Goal: Information Seeking & Learning: Learn about a topic

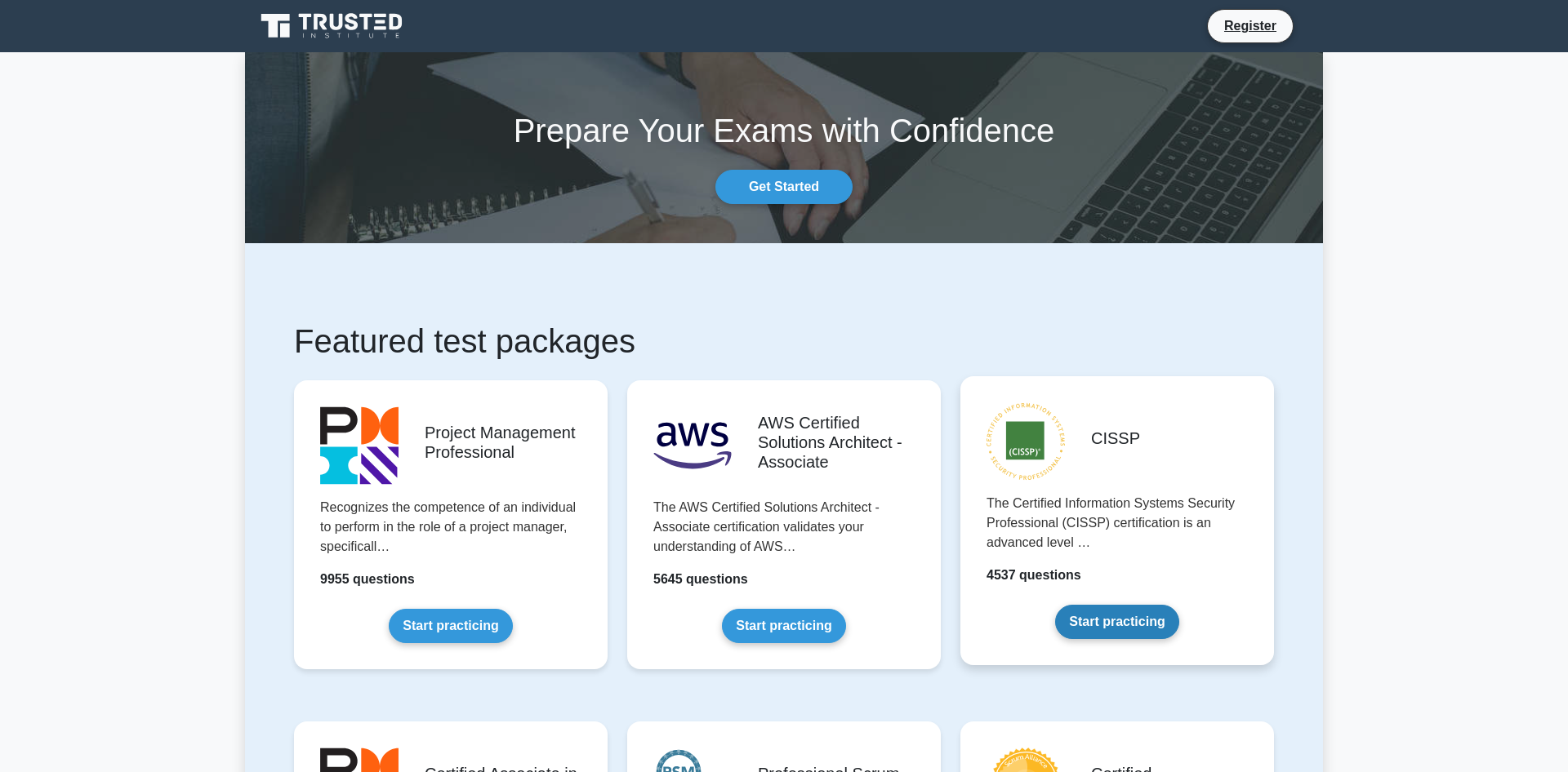
scroll to position [250, 0]
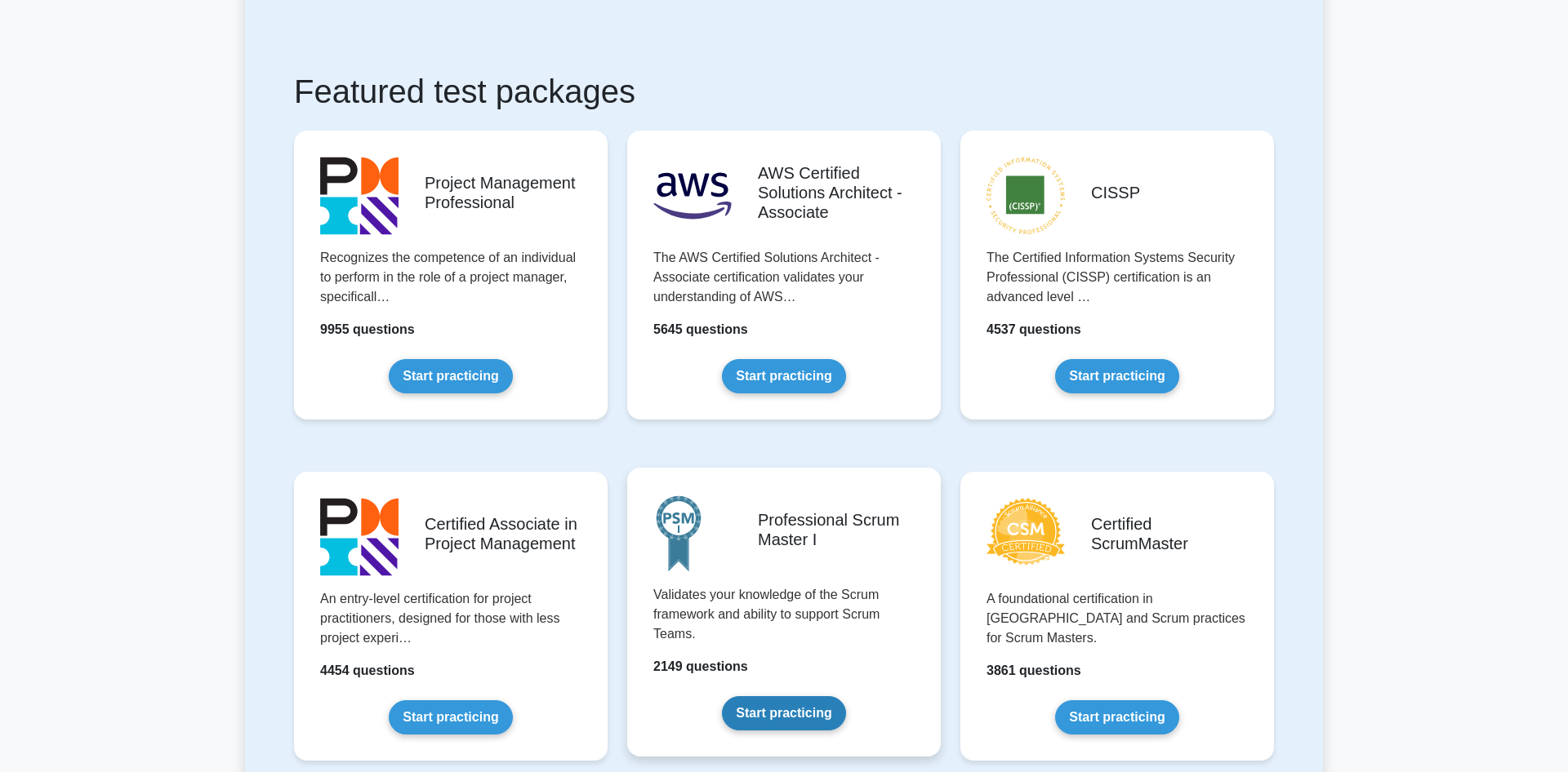
click at [775, 720] on link "Start practicing" at bounding box center [784, 713] width 124 height 35
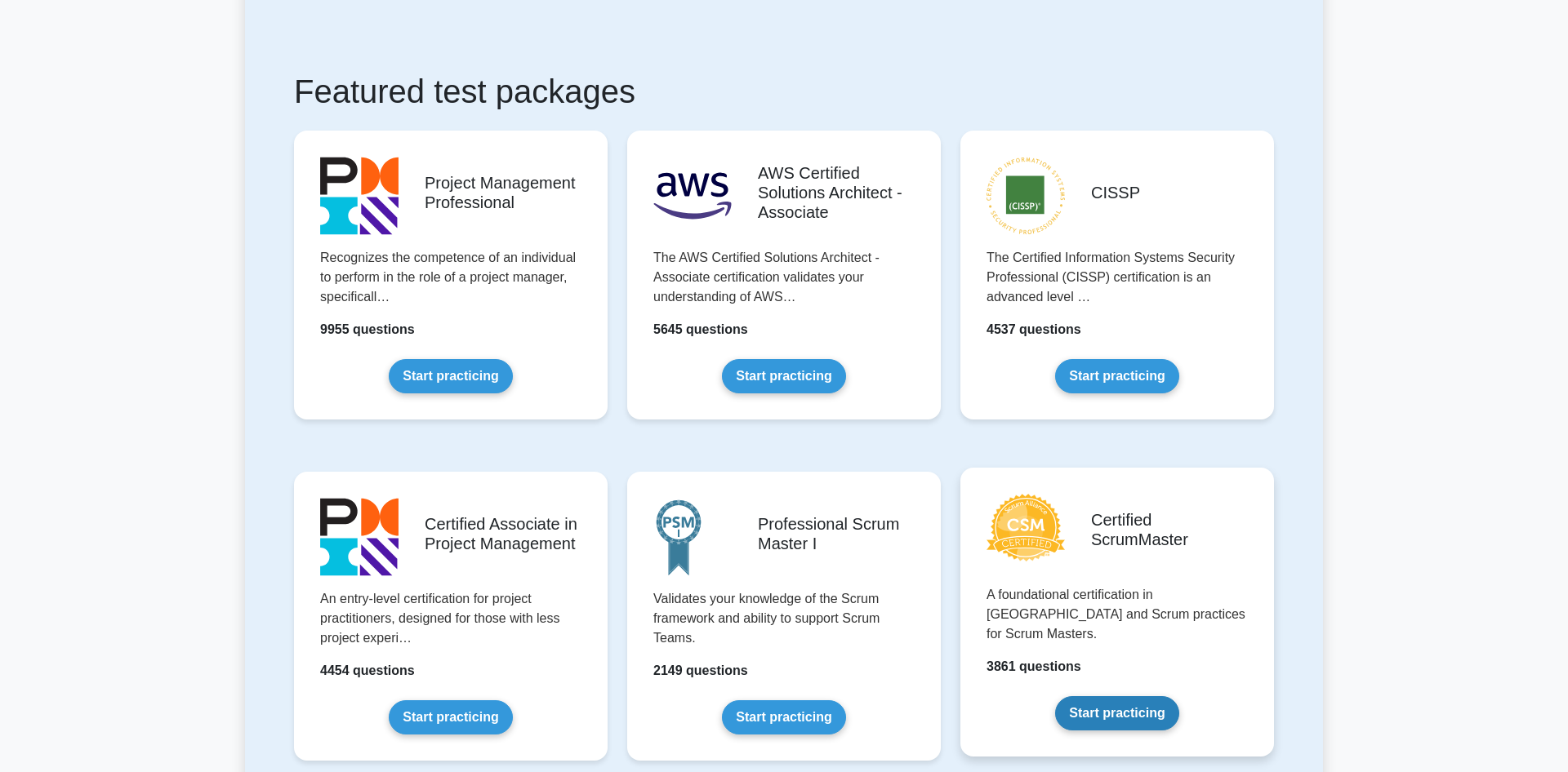
click at [1127, 700] on link "Start practicing" at bounding box center [1117, 713] width 124 height 35
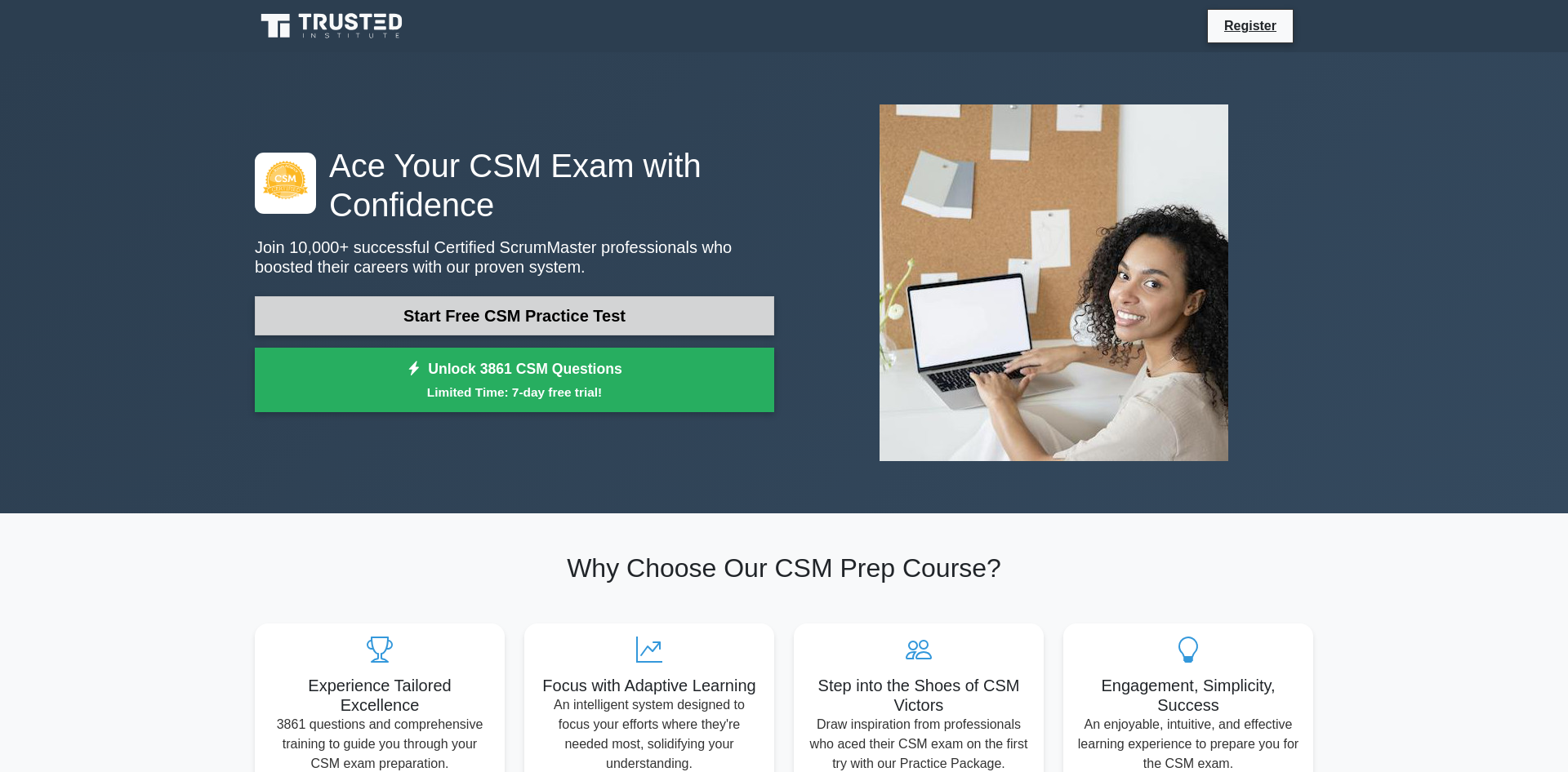
click at [539, 308] on link "Start Free CSM Practice Test" at bounding box center [515, 316] width 519 height 39
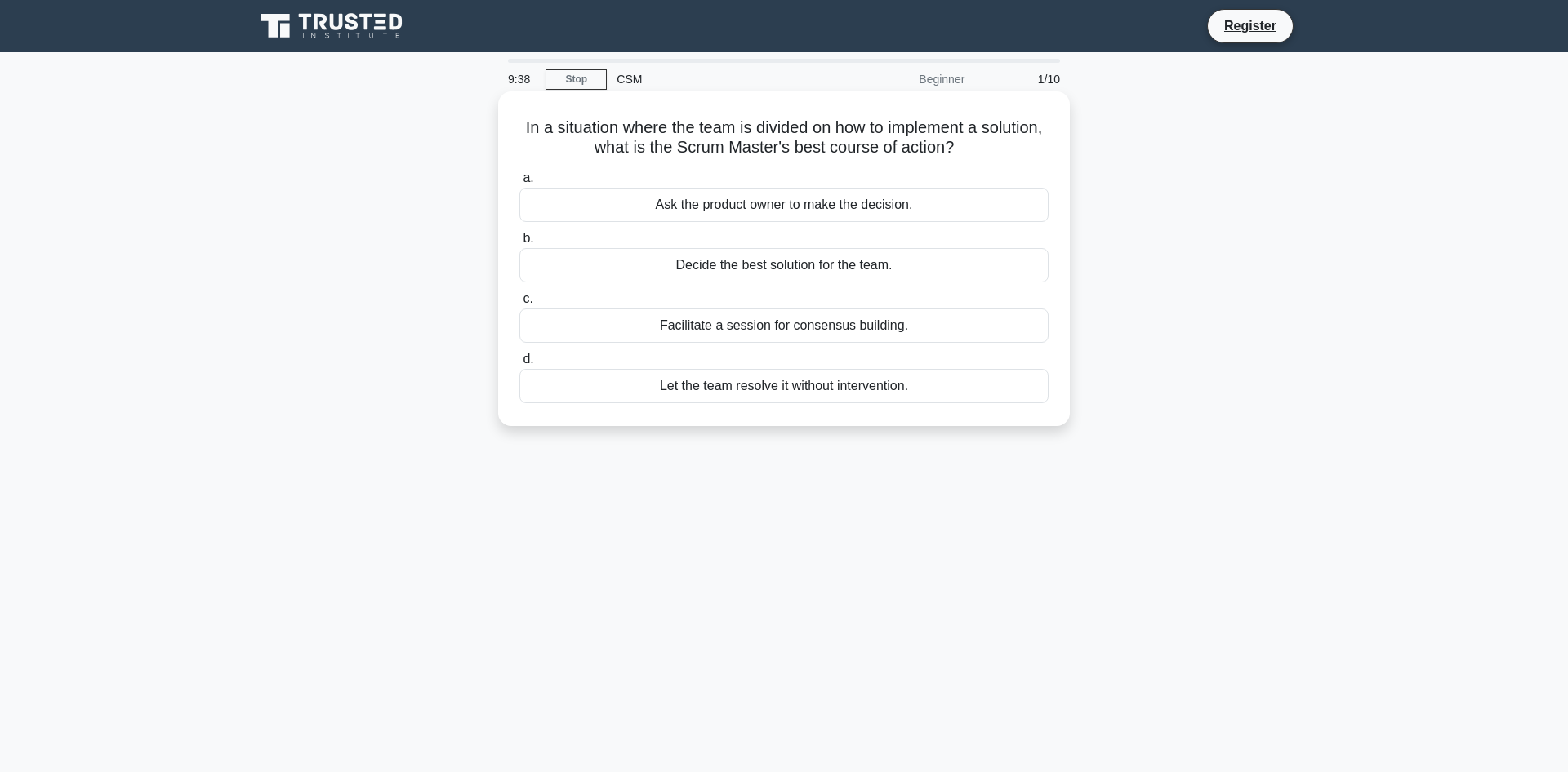
click at [798, 329] on div "Facilitate a session for consensus building." at bounding box center [784, 325] width 530 height 35
click at [519, 304] on input "c. Facilitate a session for consensus building." at bounding box center [519, 299] width 0 height 10
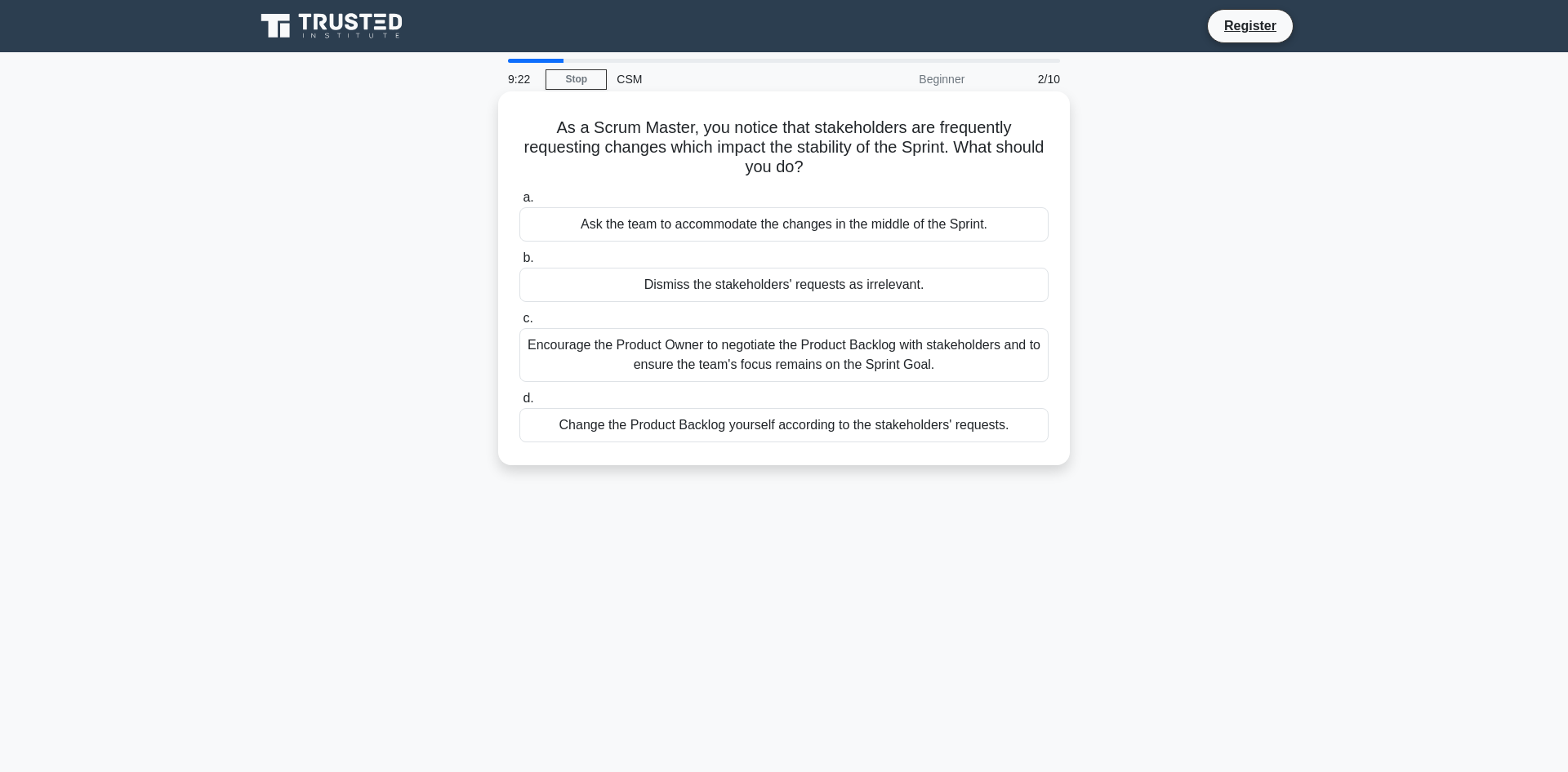
click at [746, 357] on div "Encourage the Product Owner to negotiate the Product Backlog with stakeholders …" at bounding box center [784, 355] width 530 height 54
click at [519, 324] on input "c. Encourage the Product Owner to negotiate the Product Backlog with stakeholde…" at bounding box center [519, 319] width 0 height 10
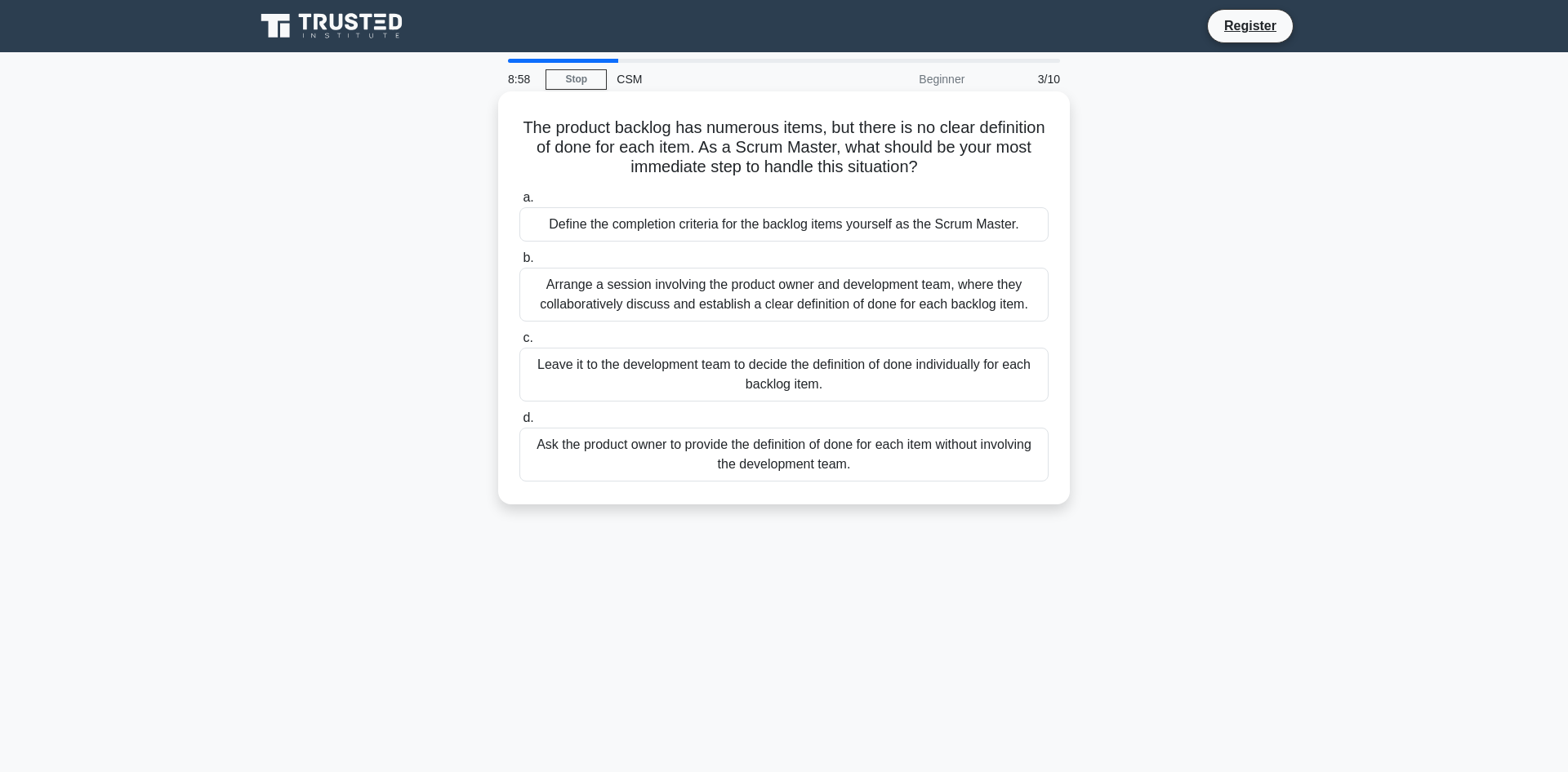
click at [883, 300] on div "Arrange a session involving the product owner and development team, where they …" at bounding box center [784, 295] width 530 height 54
click at [519, 263] on input "b. Arrange a session involving the product owner and development team, where th…" at bounding box center [519, 258] width 0 height 10
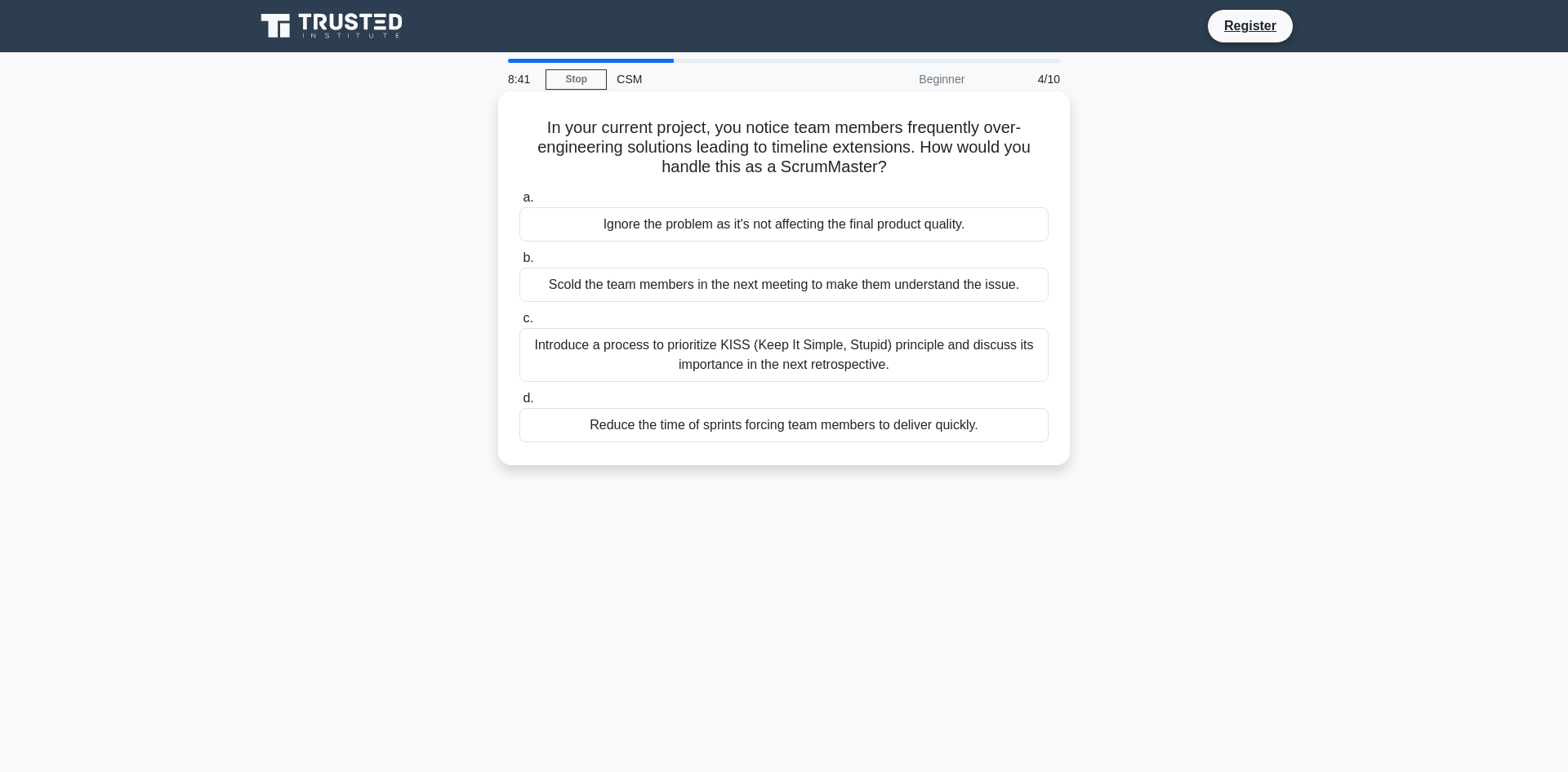
click at [841, 363] on div "Introduce a process to prioritize KISS (Keep It Simple, Stupid) principle and d…" at bounding box center [784, 355] width 530 height 54
click at [519, 324] on input "c. Introduce a process to prioritize KISS (Keep It Simple, Stupid) principle an…" at bounding box center [519, 319] width 0 height 10
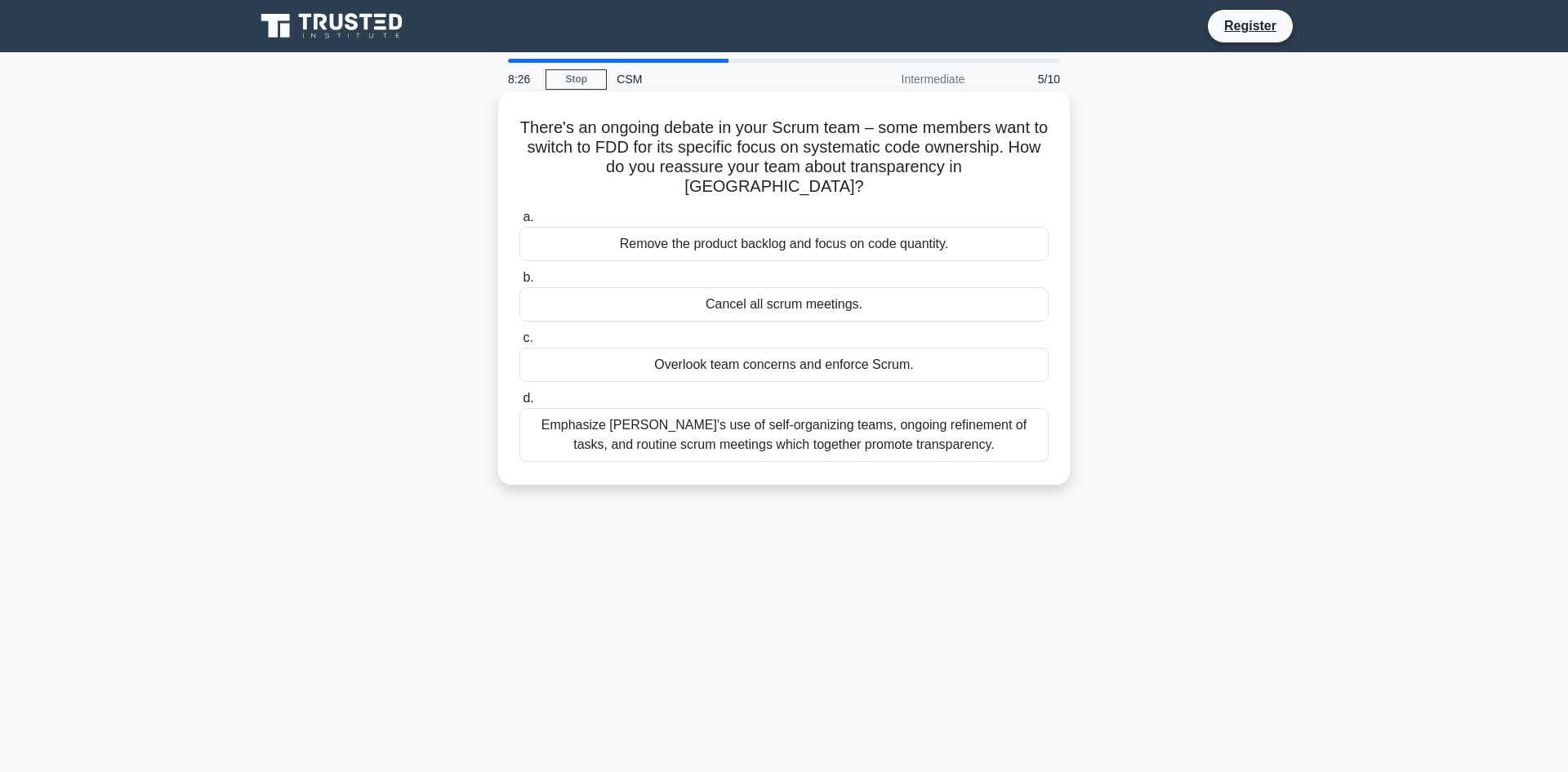
click at [845, 424] on div "Emphasize Scrum's use of self-organizing teams, ongoing refinement of tasks, an…" at bounding box center [784, 436] width 530 height 54
click at [519, 404] on input "d. Emphasize Scrum's use of self-organizing teams, ongoing refinement of tasks,…" at bounding box center [519, 398] width 0 height 10
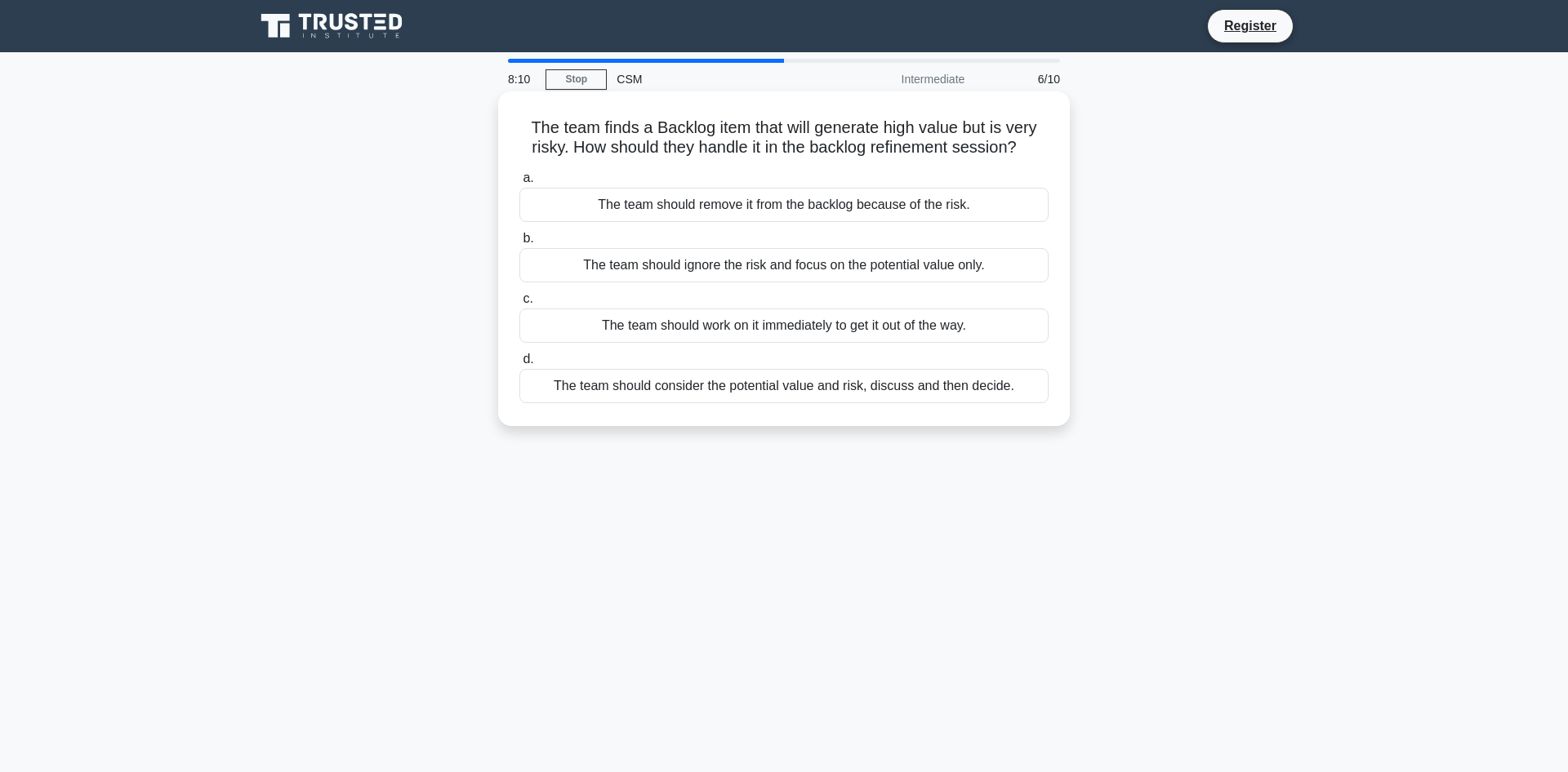
click at [861, 391] on div "The team should consider the potential value and risk, discuss and then decide." at bounding box center [784, 386] width 530 height 35
click at [519, 364] on input "d. The team should consider the potential value and risk, discuss and then deci…" at bounding box center [519, 359] width 0 height 10
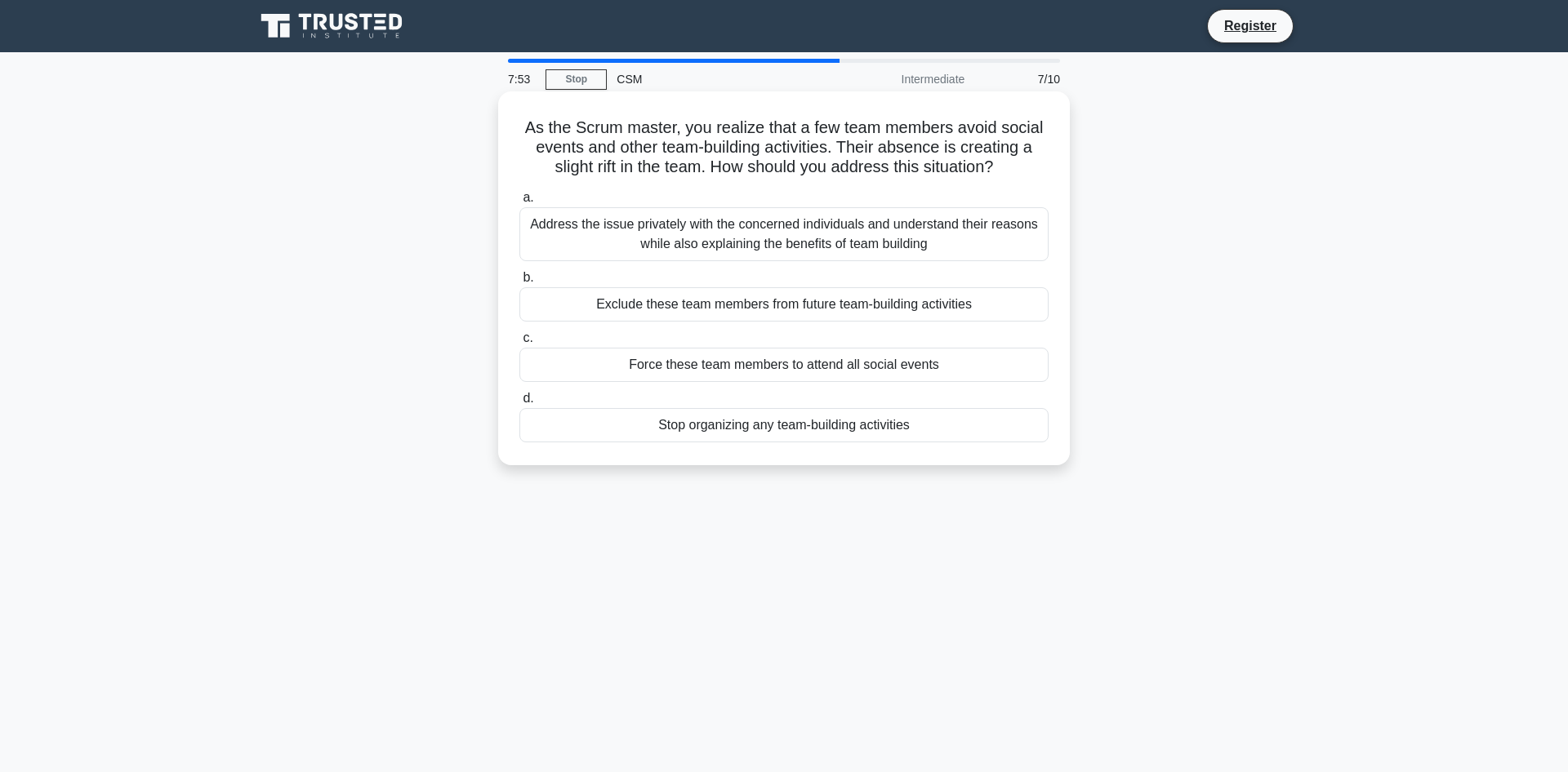
click at [823, 228] on div "Address the issue privately with the concerned individuals and understand their…" at bounding box center [784, 234] width 530 height 54
click at [519, 203] on input "a. Address the issue privately with the concerned individuals and understand th…" at bounding box center [519, 198] width 0 height 10
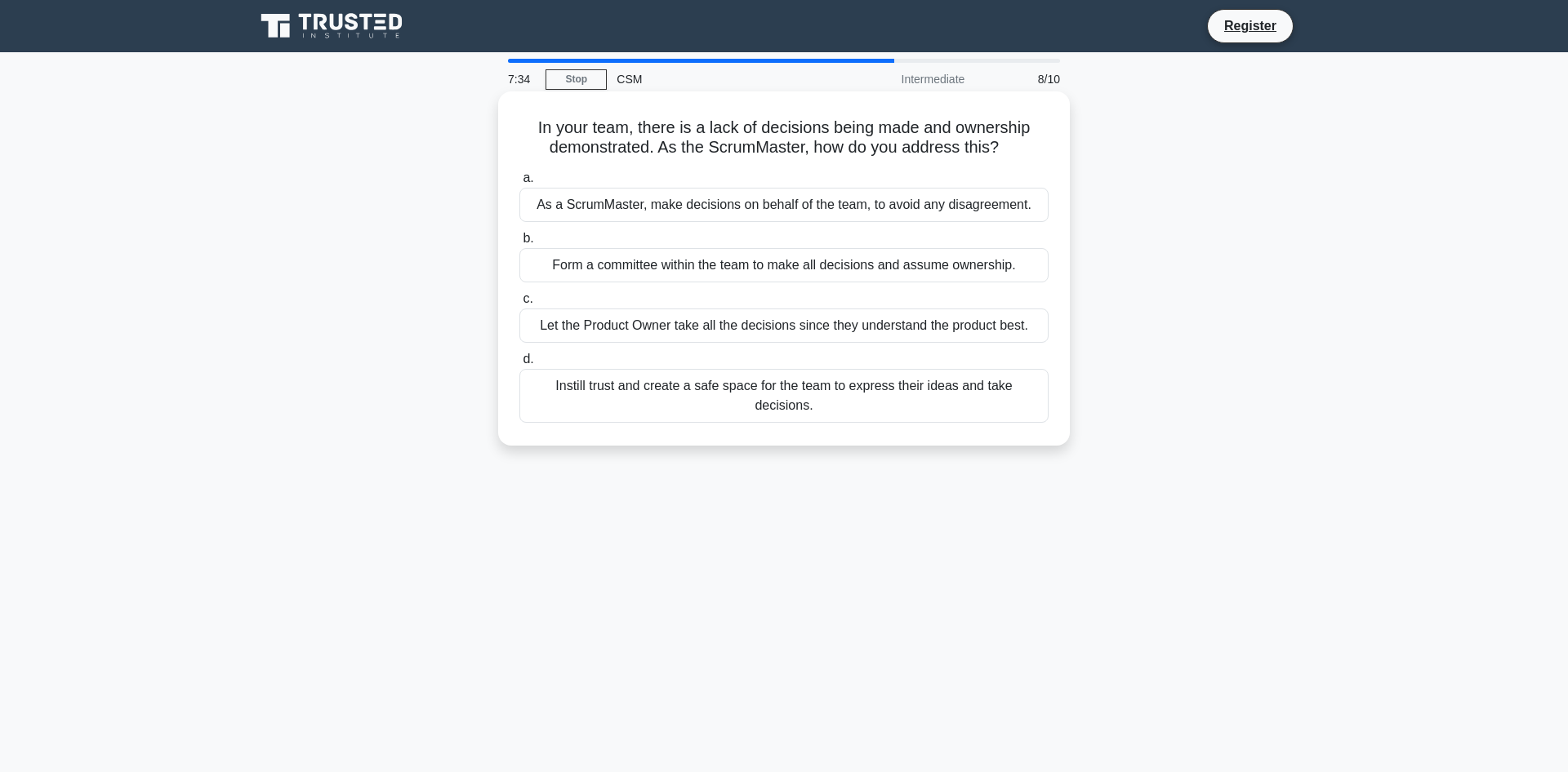
click at [884, 388] on div "Instill trust and create a safe space for the team to express their ideas and t…" at bounding box center [784, 396] width 530 height 54
click at [519, 364] on input "d. Instill trust and create a safe space for the team to express their ideas an…" at bounding box center [519, 359] width 0 height 10
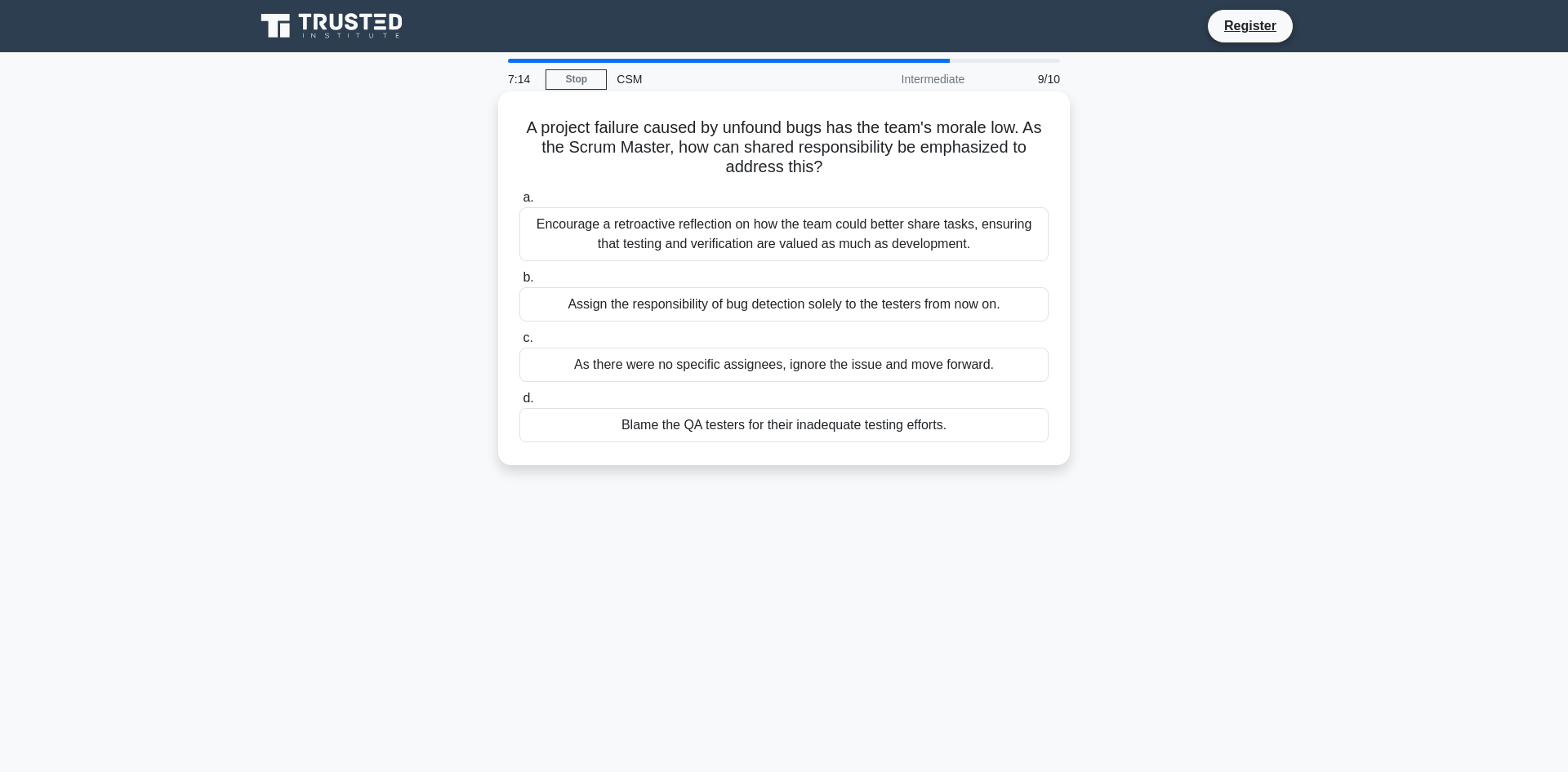
click at [903, 235] on div "Encourage a retroactive reflection on how the team could better share tasks, en…" at bounding box center [784, 234] width 530 height 54
click at [519, 203] on input "a. Encourage a retroactive reflection on how the team could better share tasks,…" at bounding box center [519, 198] width 0 height 10
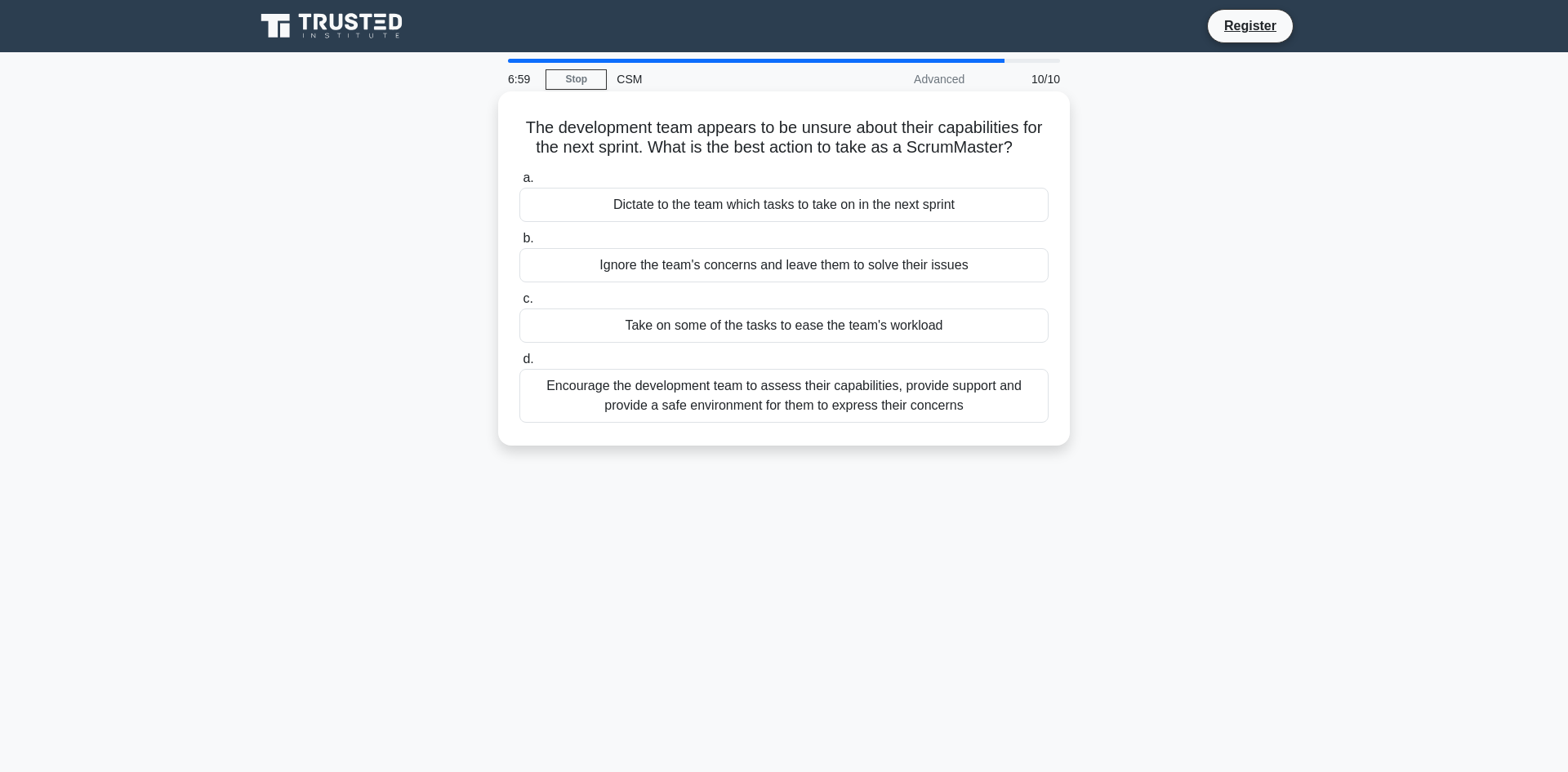
click at [816, 418] on div "Encourage the development team to assess their capabilities, provide support an…" at bounding box center [784, 396] width 530 height 54
click at [519, 364] on input "d. Encourage the development team to assess their capabilities, provide support…" at bounding box center [519, 359] width 0 height 10
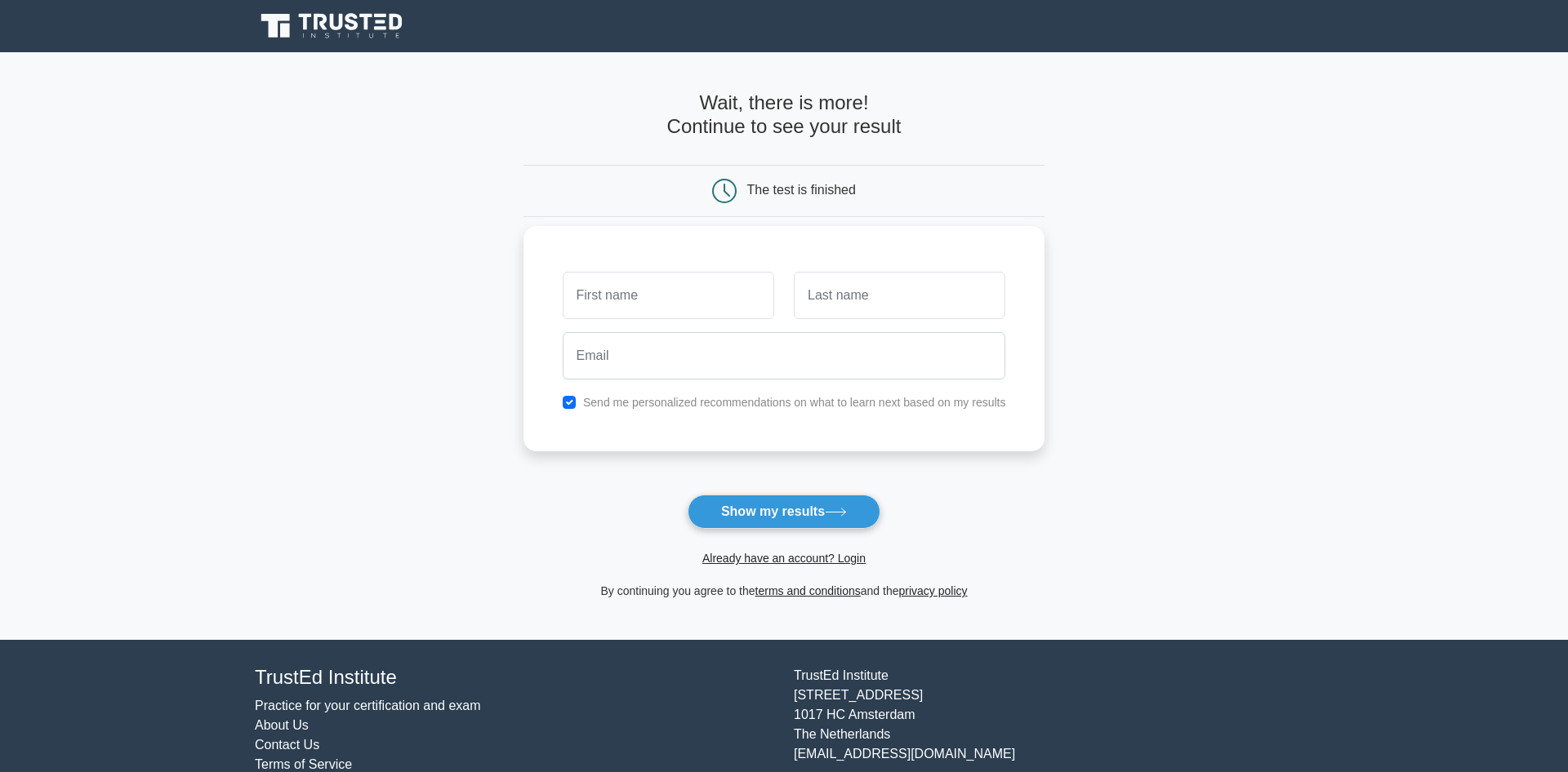
click at [681, 283] on input "text" at bounding box center [668, 295] width 212 height 48
click at [665, 295] on input "text" at bounding box center [668, 295] width 212 height 48
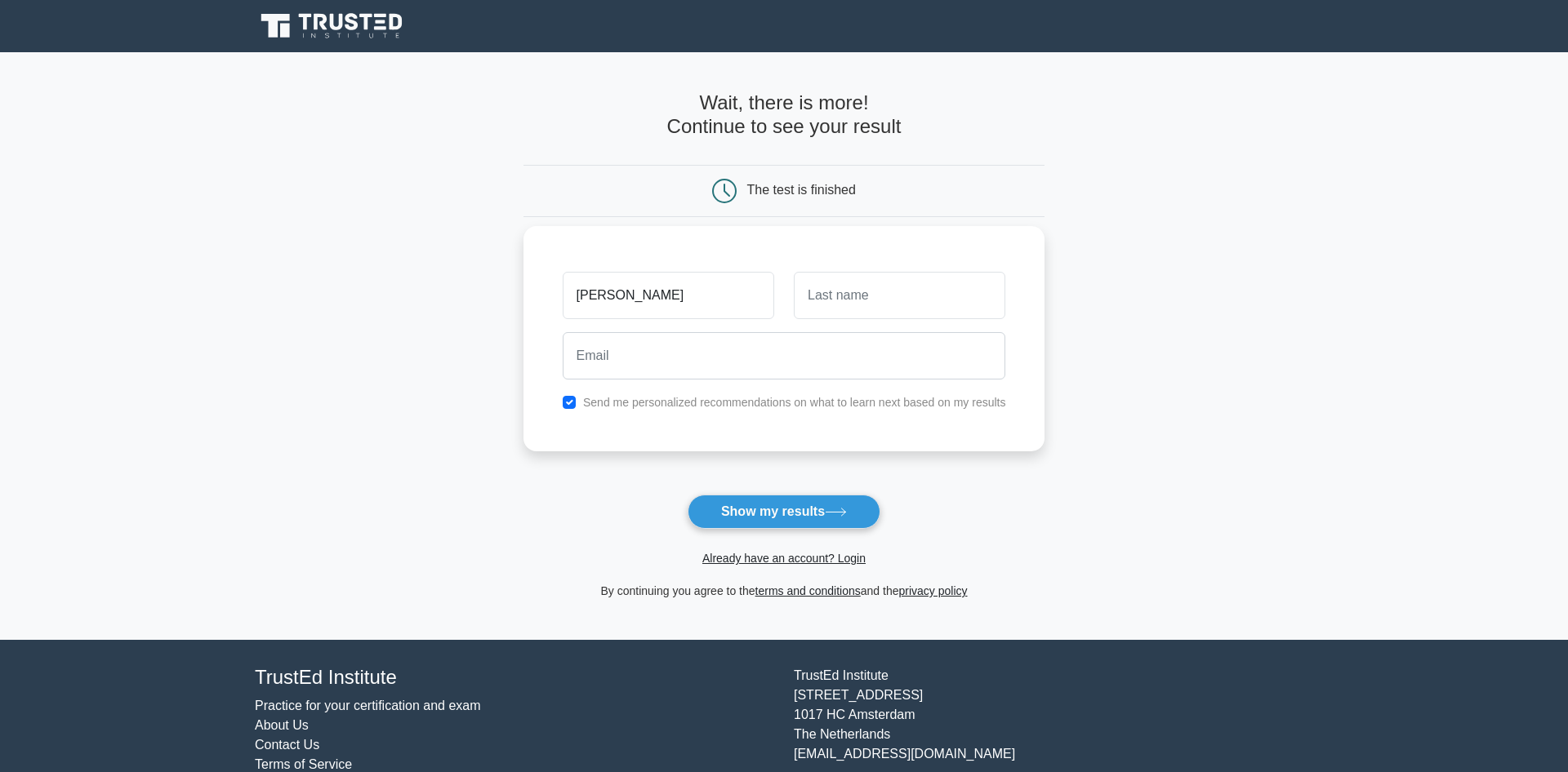
type input "sujay"
click at [832, 304] on input "text" at bounding box center [900, 295] width 212 height 48
click at [738, 401] on label "Send me personalized recommendations on what to learn next based on my results" at bounding box center [794, 403] width 423 height 13
click at [573, 407] on input "checkbox" at bounding box center [569, 403] width 13 height 13
checkbox input "false"
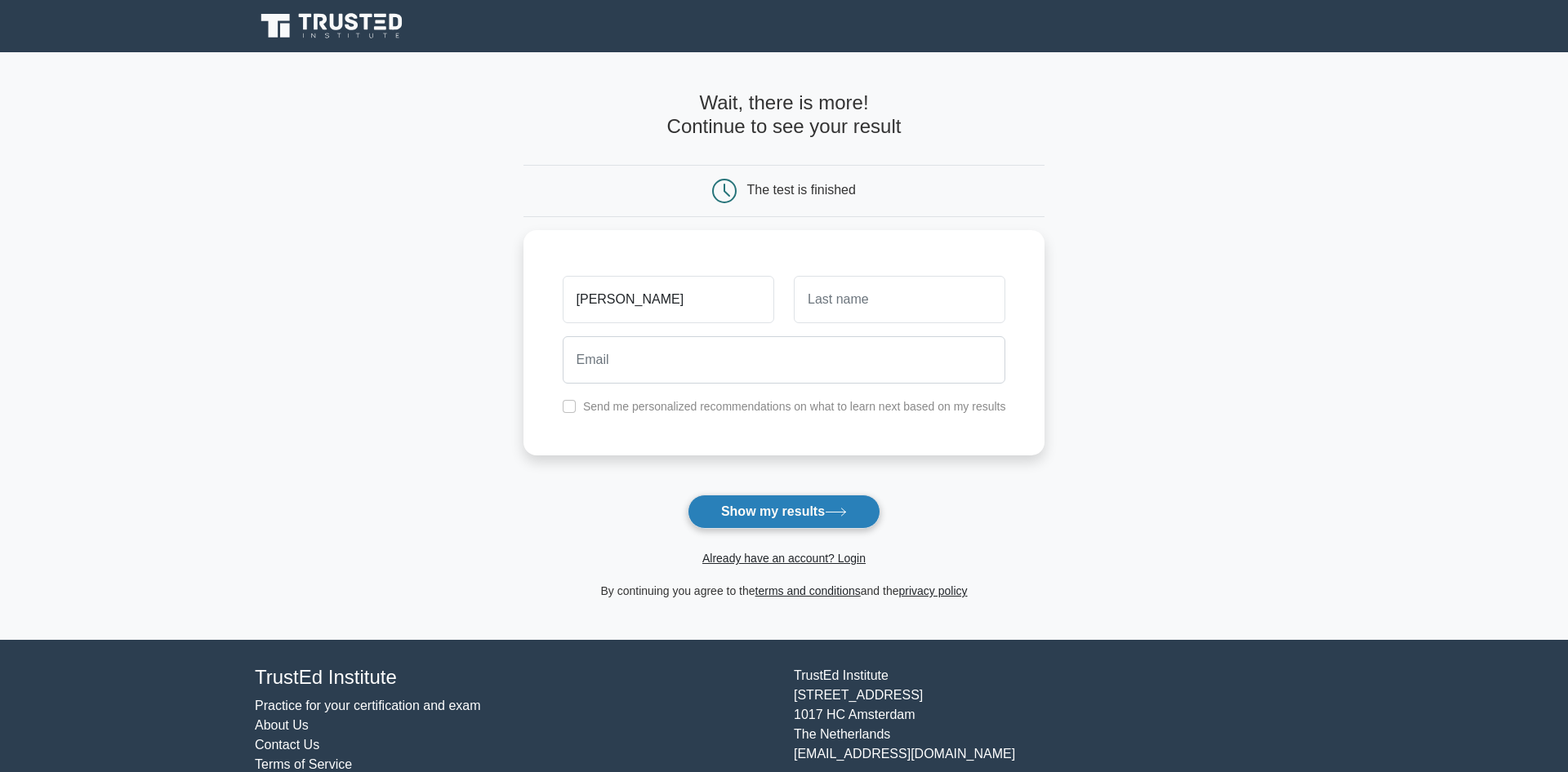
click at [733, 509] on button "Show my results" at bounding box center [784, 512] width 193 height 35
click at [807, 556] on link "Already have an account? Login" at bounding box center [784, 558] width 163 height 13
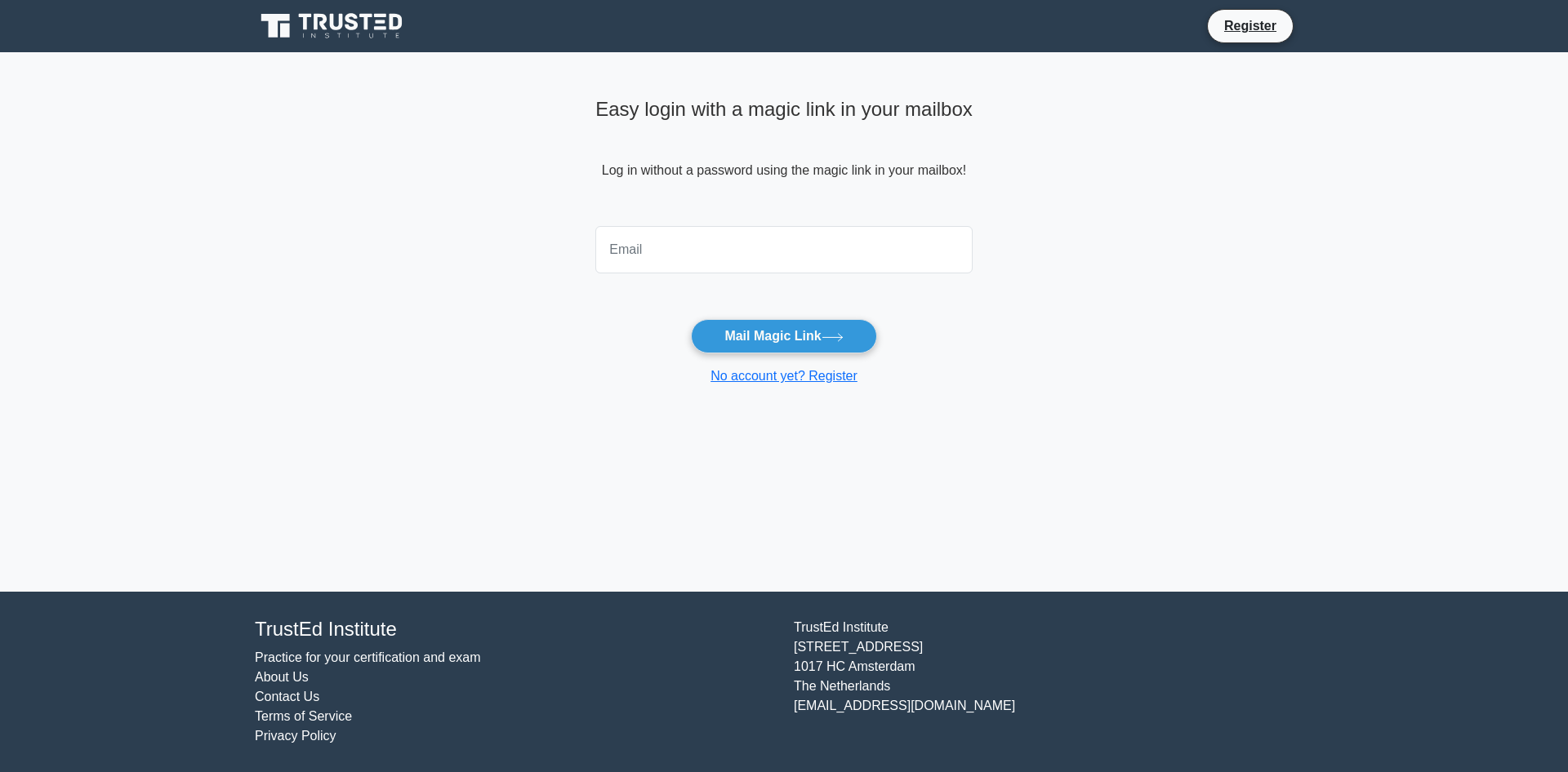
click at [744, 251] on input "email" at bounding box center [784, 249] width 378 height 48
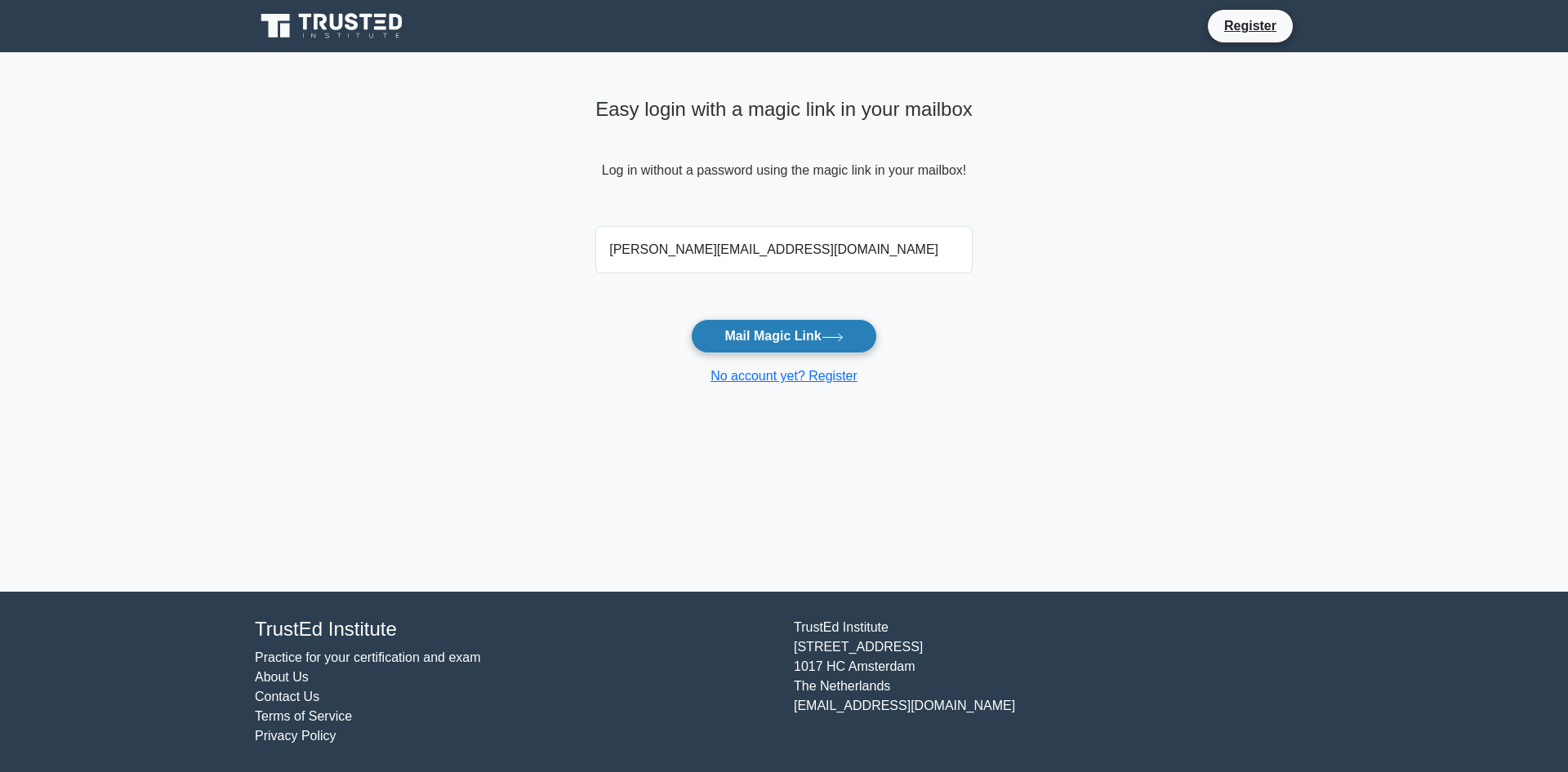
type input "[PERSON_NAME][EMAIL_ADDRESS][DOMAIN_NAME]"
click at [754, 340] on button "Mail Magic Link" at bounding box center [784, 336] width 186 height 35
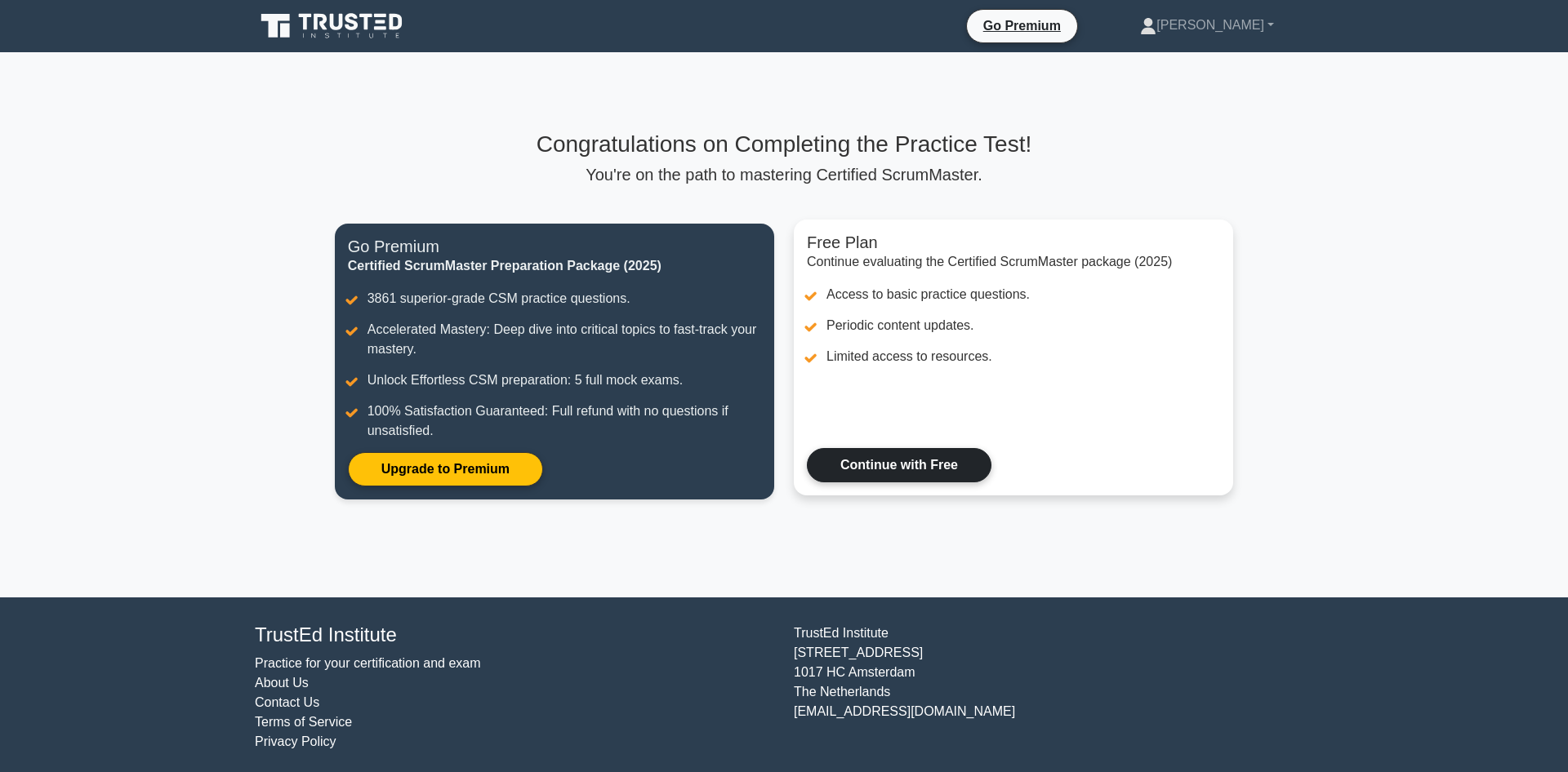
click at [889, 469] on link "Continue with Free" at bounding box center [899, 465] width 185 height 35
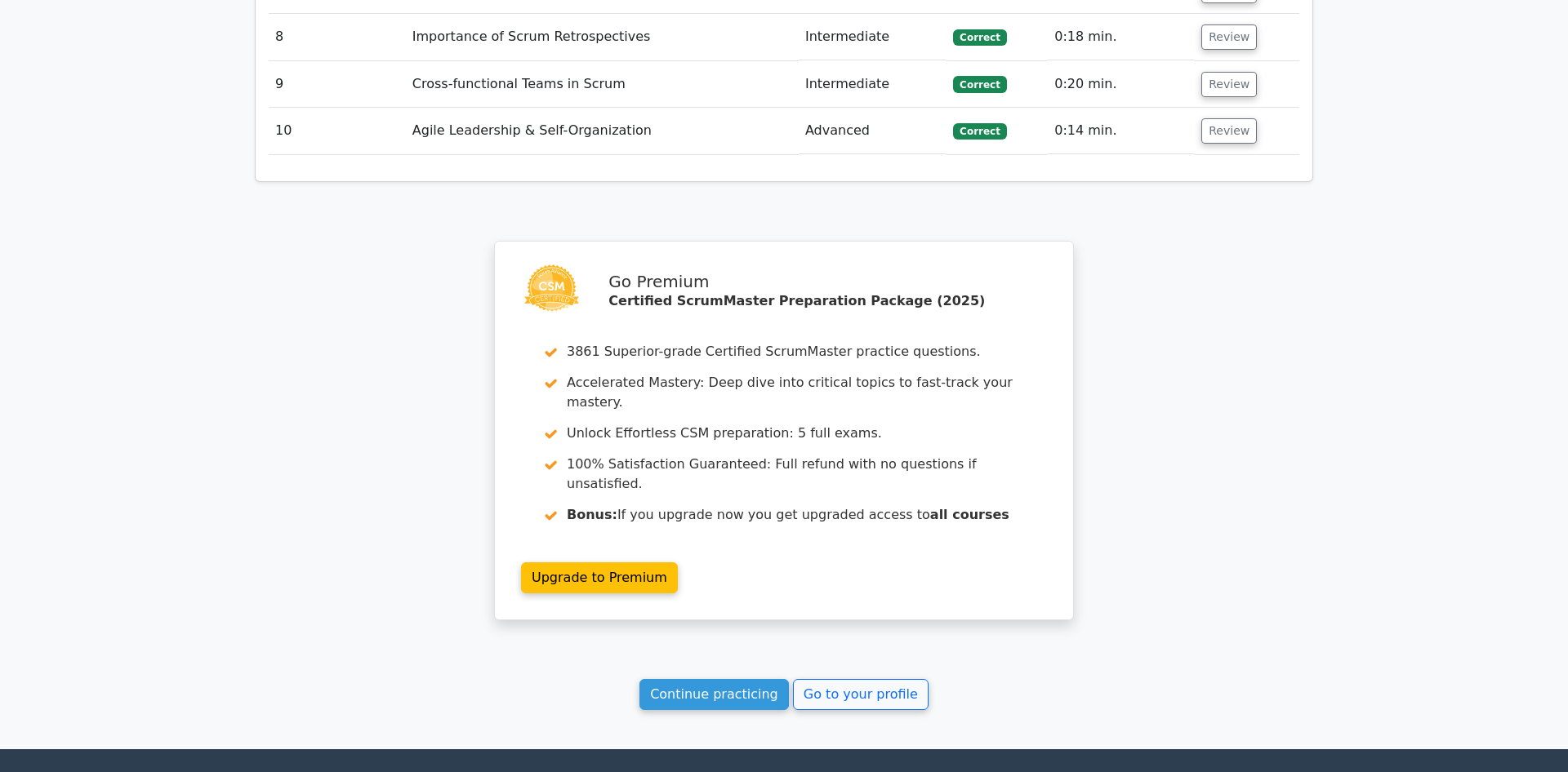
scroll to position [2552, 0]
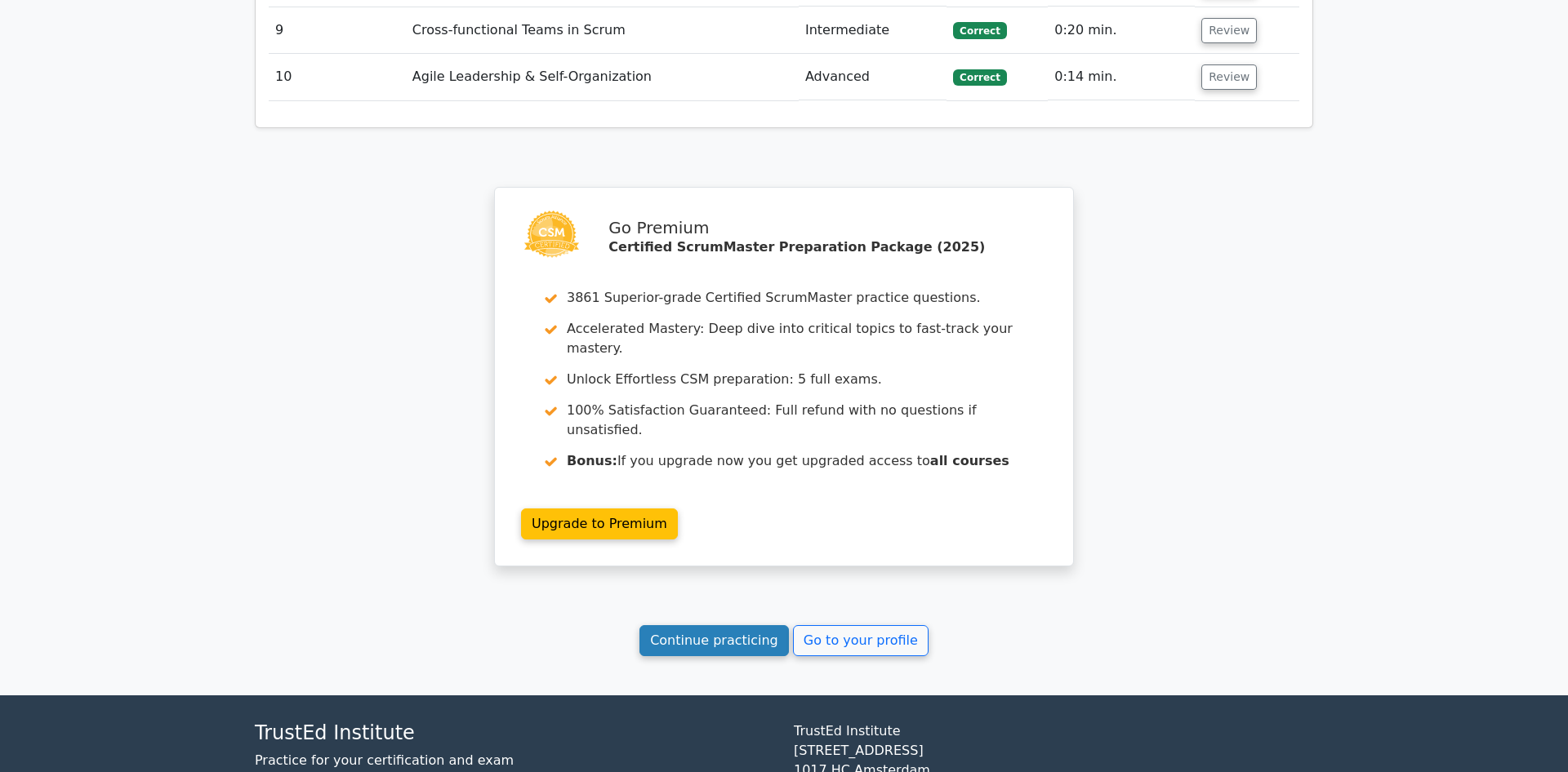
click at [709, 625] on link "Continue practicing" at bounding box center [713, 640] width 149 height 31
